Goal: Task Accomplishment & Management: Use online tool/utility

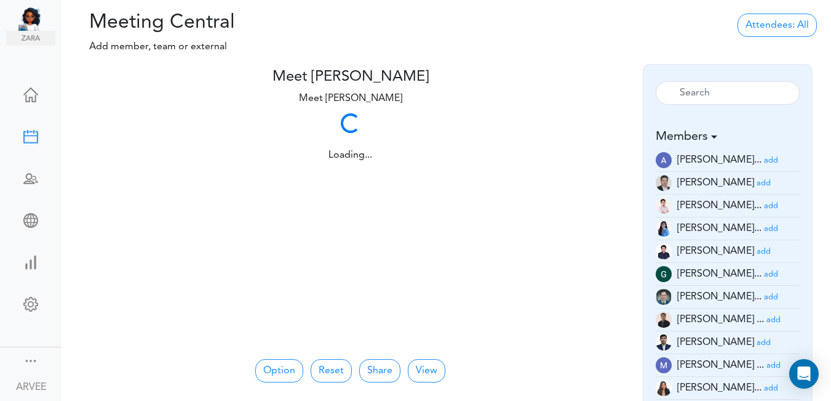
scroll to position [36, 0]
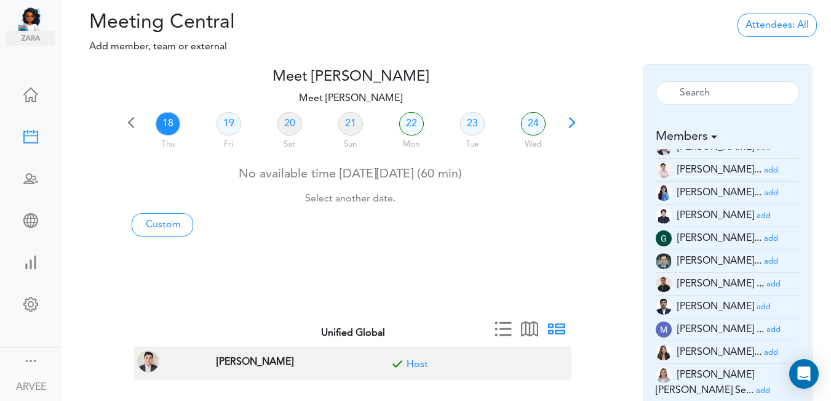
click at [167, 118] on link "18" at bounding box center [168, 123] width 25 height 23
click at [166, 223] on link "Custom" at bounding box center [163, 224] width 62 height 23
type input "Meet [PERSON_NAME]"
type input "[URL][DOMAIN_NAME][SECURITY_DATA]"
type input "[DATE]T13:00"
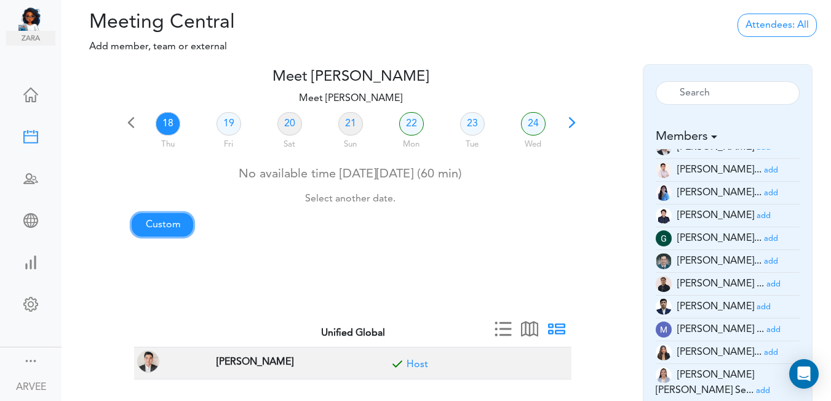
type input "[DATE]T13:30"
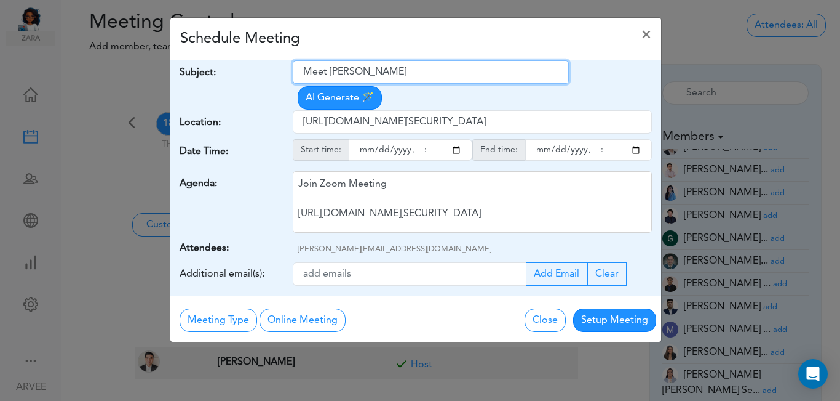
click at [303, 70] on input "Meet [PERSON_NAME]" at bounding box center [431, 71] width 276 height 23
drag, startPoint x: 304, startPoint y: 70, endPoint x: 413, endPoint y: 65, distance: 109.7
click at [415, 63] on input "Meet [PERSON_NAME]" at bounding box center [431, 71] width 276 height 23
paste input "[Internal Call] Min, [PERSON_NAME] and [PERSON_NAME] Oo | [PERSON_NAME], M.D. I…"
type input "[Internal Call] Min, [PERSON_NAME] and [PERSON_NAME] Oo | [PERSON_NAME], M.D. I…"
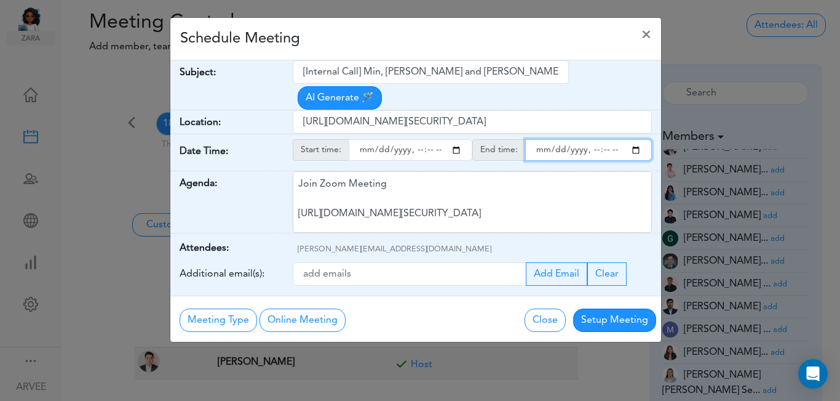
click at [595, 139] on input "endtime" at bounding box center [588, 150] width 127 height 22
type input "[DATE]T14:00"
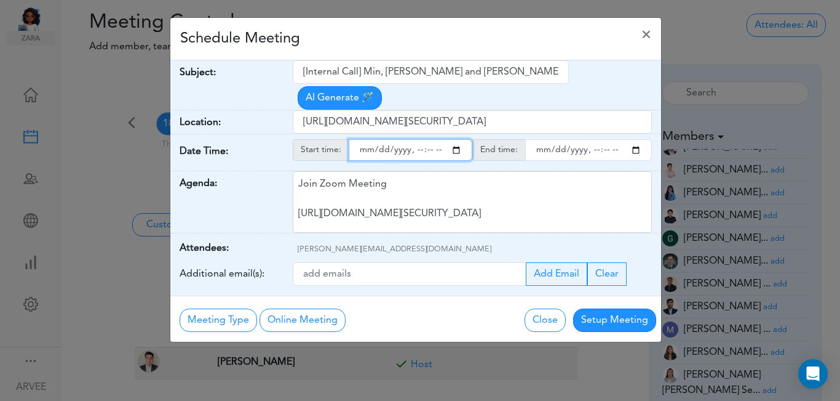
click at [427, 139] on input "starttime" at bounding box center [411, 150] width 124 height 22
type input "[DATE]T13:30"
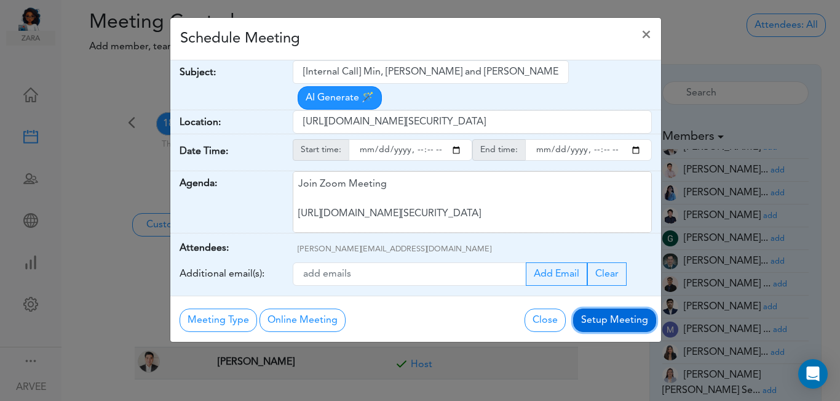
click at [605, 308] on button "Setup Meeting" at bounding box center [614, 319] width 83 height 23
